Goal: Contribute content

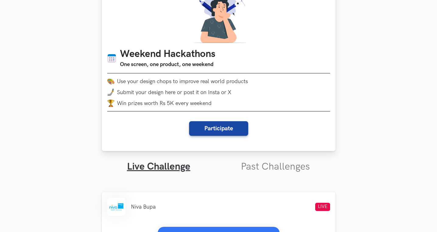
scroll to position [59, 0]
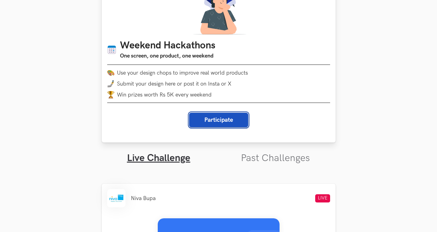
click at [240, 124] on button "Participate" at bounding box center [218, 120] width 59 height 15
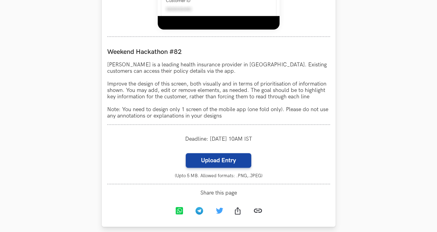
scroll to position [535, 0]
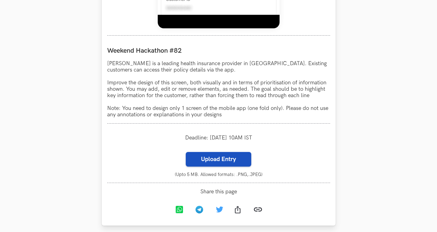
click at [238, 158] on label "Upload Entry" at bounding box center [219, 159] width 66 height 15
click at [186, 152] on input "Upload Entry" at bounding box center [186, 152] width 0 height 0
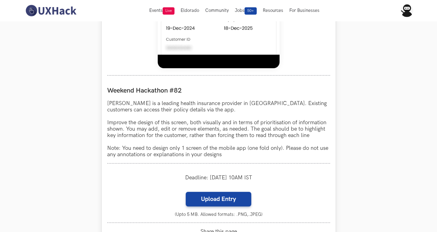
scroll to position [491, 0]
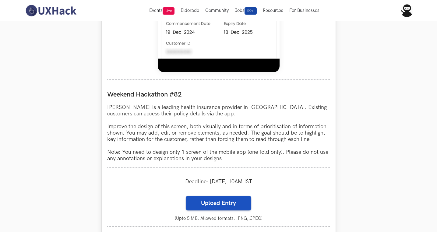
click at [207, 207] on label "Upload Entry" at bounding box center [219, 203] width 66 height 15
click at [186, 196] on input "Upload Entry" at bounding box center [186, 196] width 0 height 0
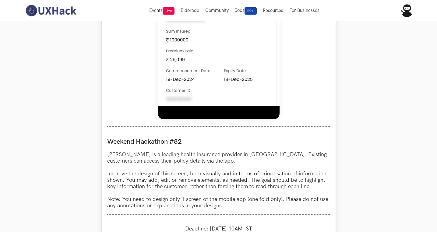
scroll to position [0, 0]
